Goal: Information Seeking & Learning: Find specific fact

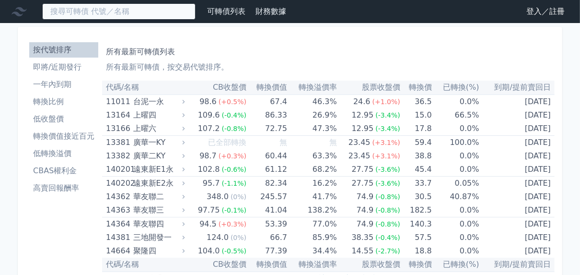
click at [196, 20] on input at bounding box center [118, 11] width 153 height 16
drag, startPoint x: 219, startPoint y: 6, endPoint x: 202, endPoint y: 16, distance: 19.3
click at [196, 16] on input at bounding box center [118, 11] width 153 height 16
paste input "萬泰科"
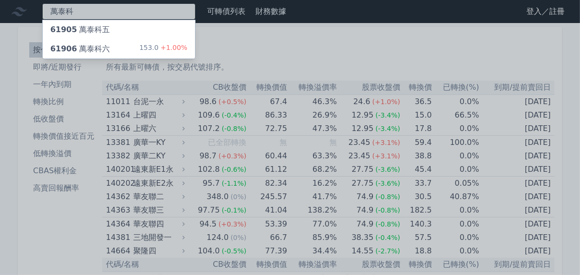
type input "萬泰科"
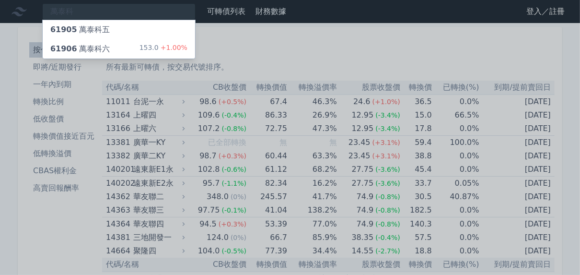
click at [195, 39] on div "61905 萬泰科五" at bounding box center [119, 29] width 152 height 19
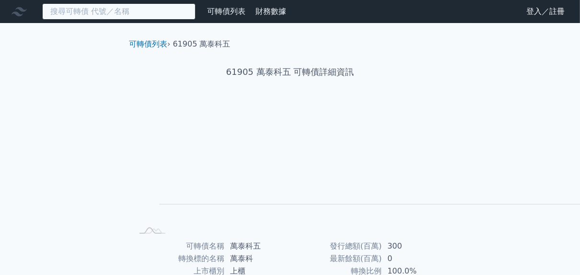
click at [184, 19] on input at bounding box center [118, 11] width 153 height 16
paste input "萬泰科"
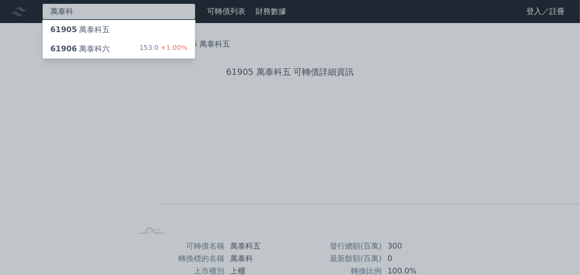
type input "萬泰科"
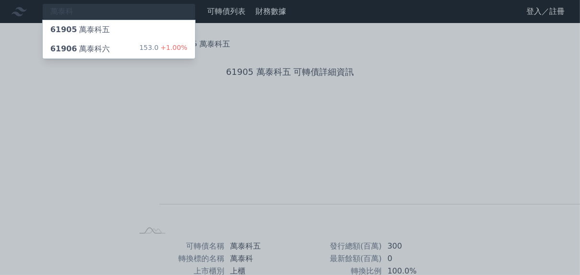
click at [195, 58] on div "61906 萬泰科六 153.0 +1.00%" at bounding box center [119, 48] width 152 height 19
